Goal: Ask a question

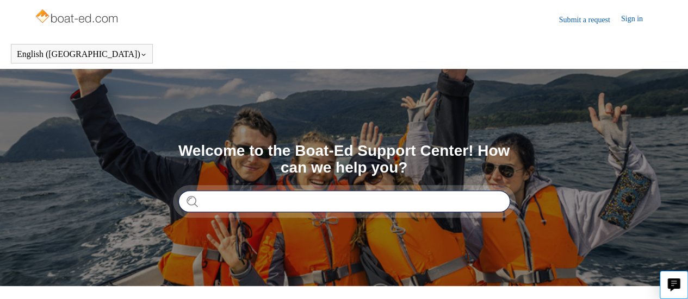
click at [216, 202] on input "Search" at bounding box center [344, 202] width 332 height 22
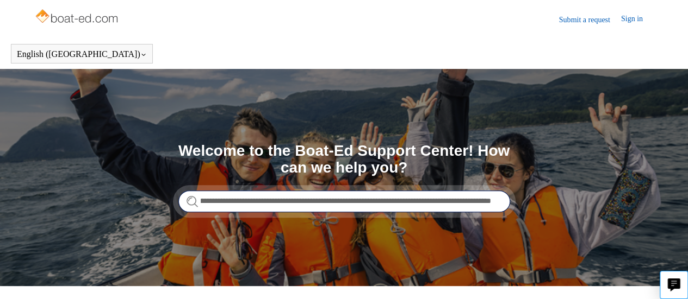
scroll to position [0, 146]
type input "**********"
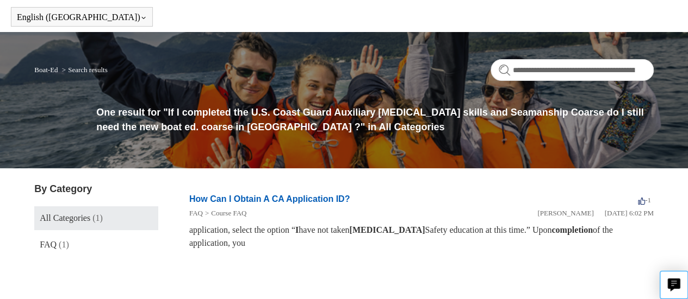
scroll to position [68, 0]
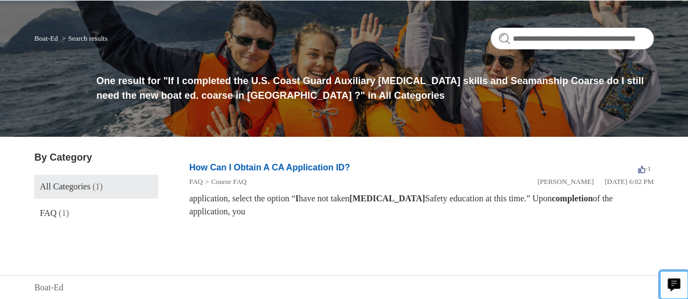
click at [669, 280] on icon "Live chat" at bounding box center [673, 284] width 13 height 10
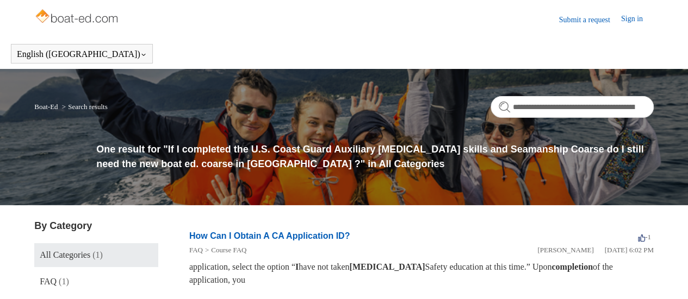
scroll to position [54, 0]
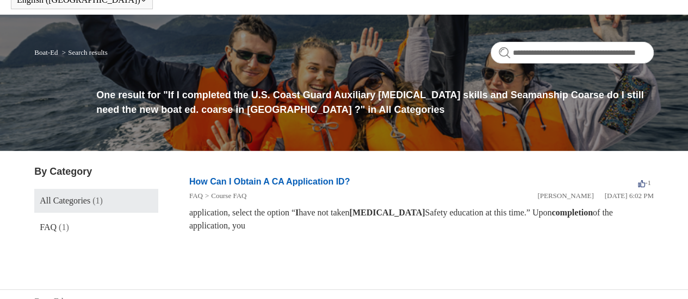
click at [498, 51] on form "**********" at bounding box center [571, 53] width 163 height 22
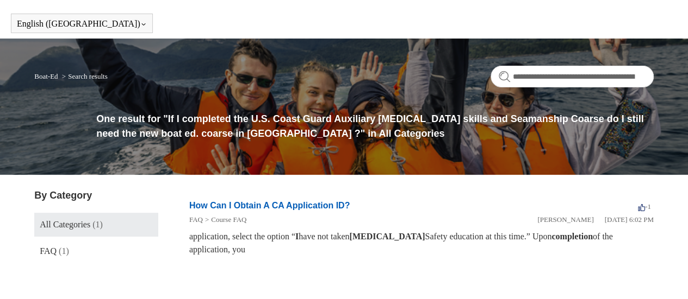
scroll to position [0, 0]
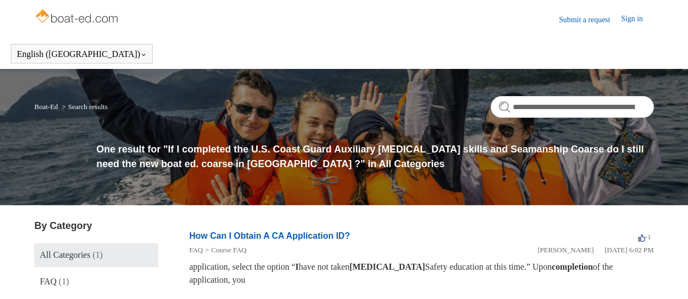
click at [54, 16] on img at bounding box center [77, 18] width 86 height 22
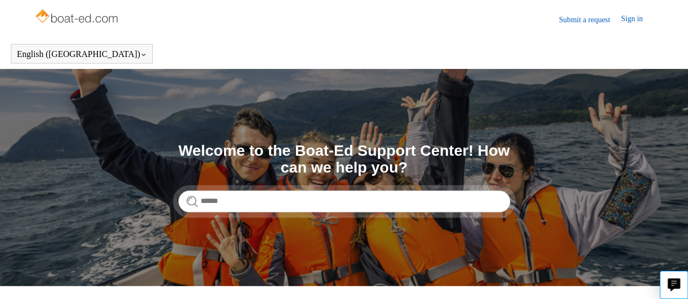
click at [108, 18] on img at bounding box center [77, 18] width 86 height 22
click at [585, 18] on link "Submit a request" at bounding box center [590, 19] width 62 height 11
